Goal: Transaction & Acquisition: Subscribe to service/newsletter

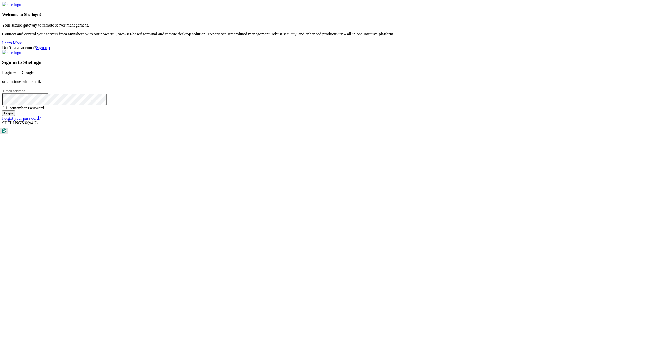
type input "[EMAIL_ADDRESS][DOMAIN_NAME]"
click at [15, 116] on input "Login" at bounding box center [8, 113] width 13 height 6
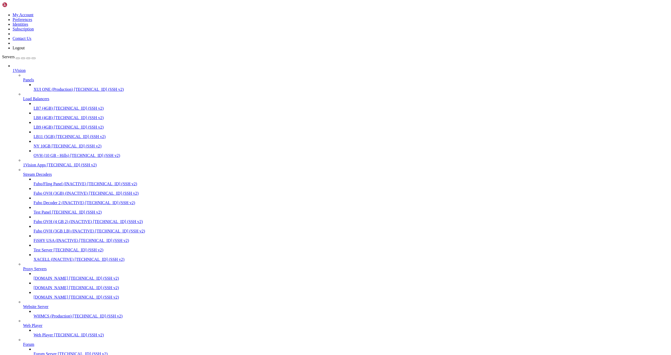
click at [37, 87] on span "XUI ONE (Production)" at bounding box center [53, 89] width 39 height 4
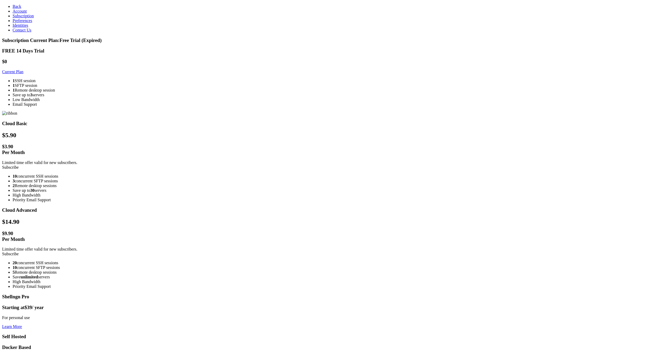
click at [19, 165] on link "Subscribe" at bounding box center [10, 167] width 17 height 4
